Goal: Book appointment/travel/reservation

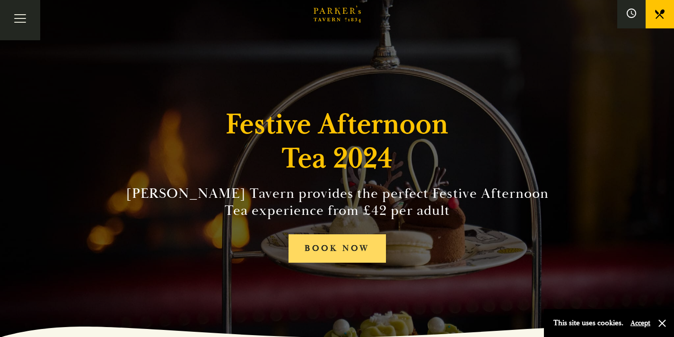
click at [358, 249] on link "BOOK NOW" at bounding box center [336, 248] width 97 height 29
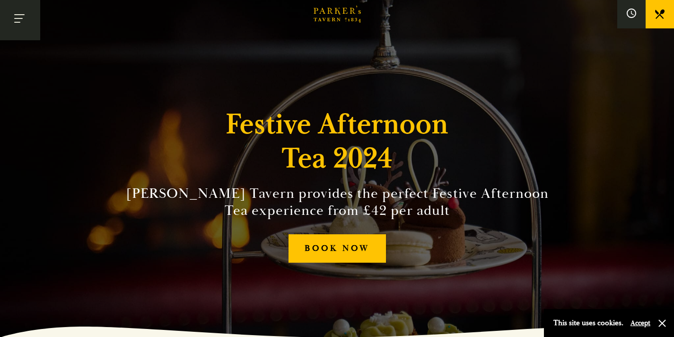
click at [19, 22] on span "Toggle navigation" at bounding box center [17, 22] width 6 height 1
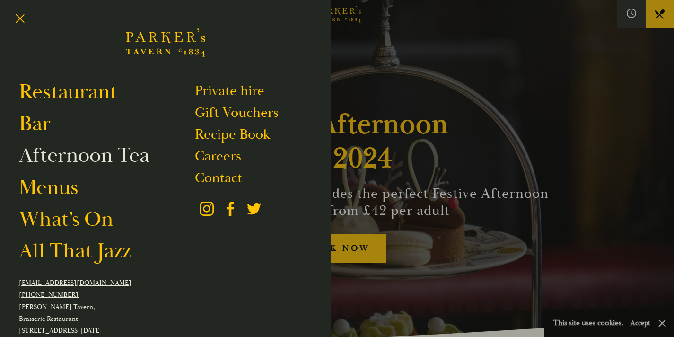
click at [83, 162] on link "Afternoon Tea" at bounding box center [84, 155] width 130 height 26
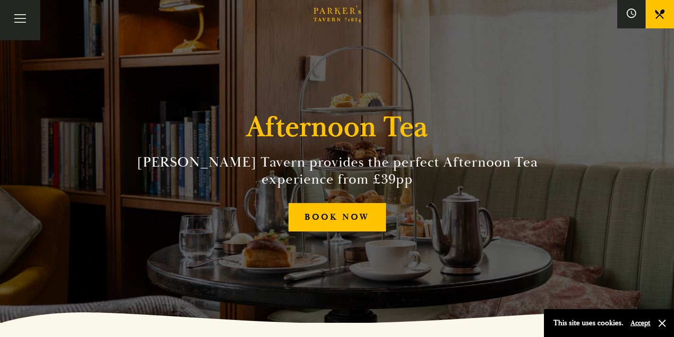
scroll to position [13, 0]
